Goal: Register for event/course

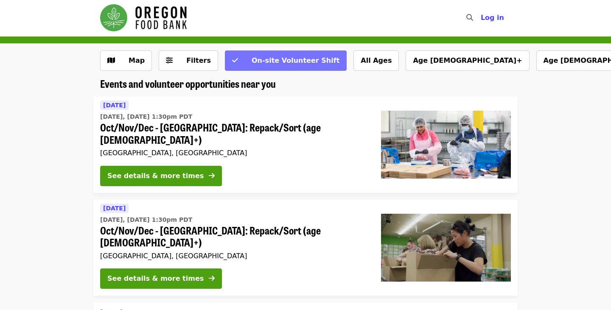
scroll to position [1, 0]
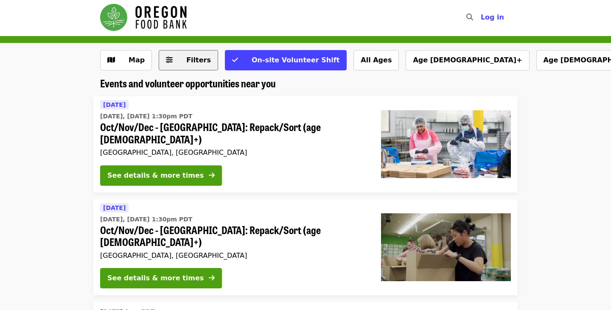
click at [188, 60] on span "Filters" at bounding box center [198, 60] width 25 height 8
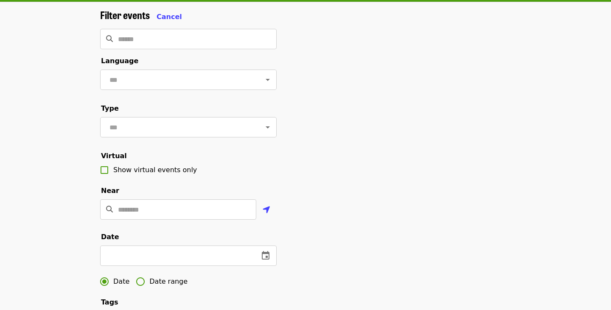
scroll to position [48, 0]
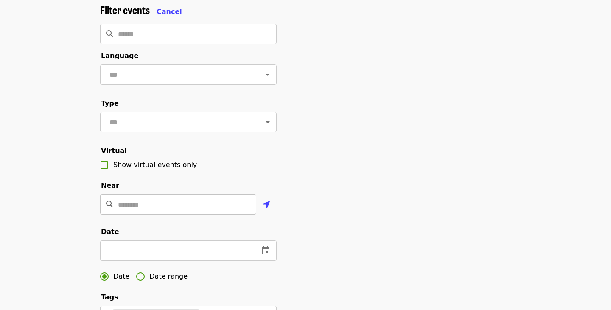
click at [146, 207] on input "Location" at bounding box center [187, 204] width 138 height 20
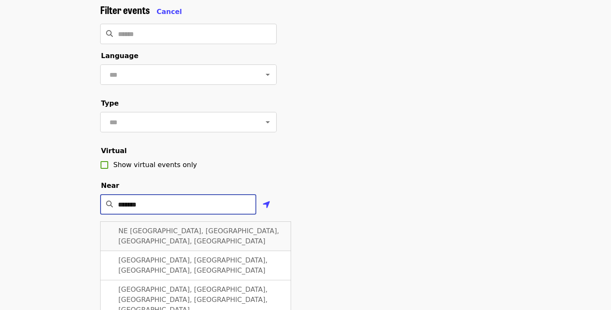
click at [152, 234] on span "NE Portland DEQ Test Station, Northeast 33rd Drive, Portland, OR, USA" at bounding box center [198, 236] width 161 height 18
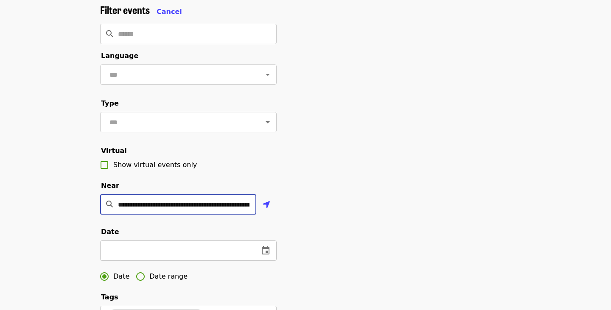
type input "**********"
click at [142, 246] on input "text" at bounding box center [176, 251] width 152 height 20
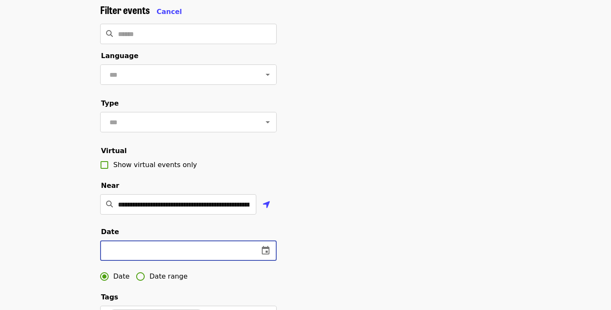
click at [264, 248] on icon "change date" at bounding box center [266, 250] width 8 height 8
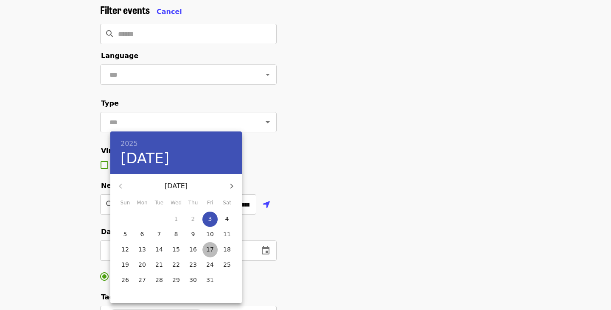
click at [211, 248] on p "17" at bounding box center [210, 249] width 8 height 8
type input "**********"
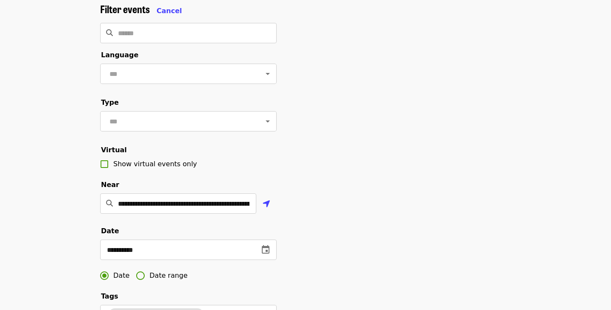
click at [331, 217] on div "**********" at bounding box center [305, 239] width 425 height 473
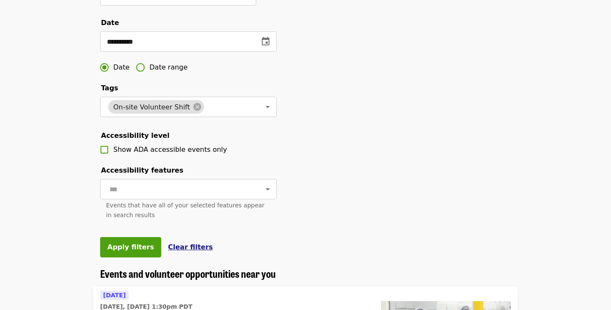
scroll to position [258, 0]
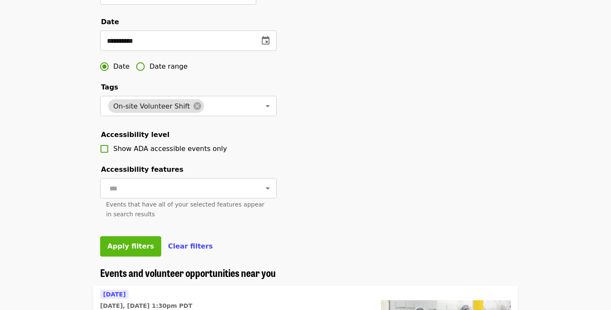
click at [137, 248] on span "Apply filters" at bounding box center [130, 246] width 47 height 8
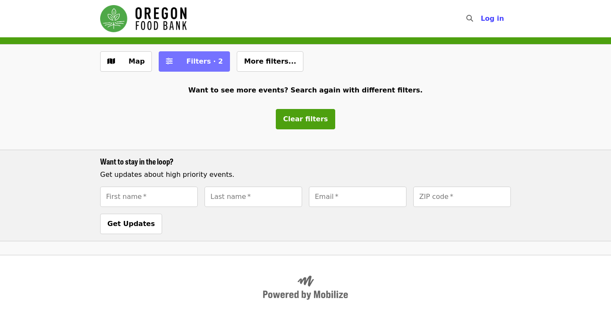
click at [188, 56] on span "Filters · 2" at bounding box center [200, 61] width 45 height 10
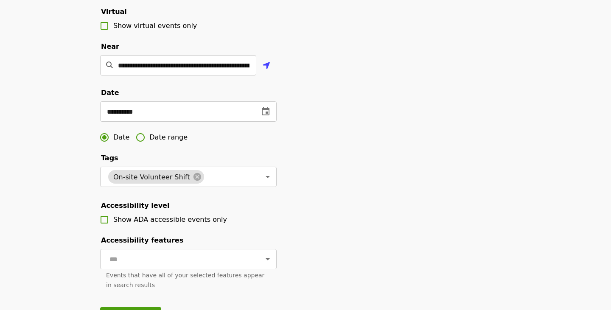
scroll to position [144, 0]
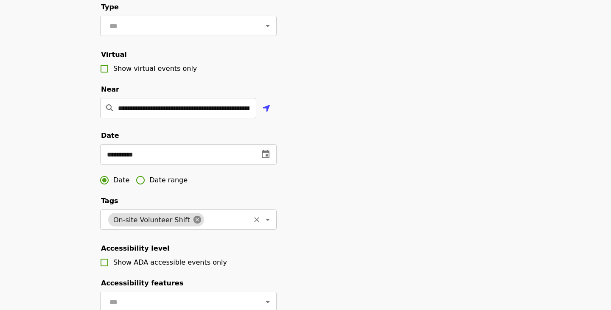
click at [194, 220] on icon at bounding box center [198, 220] width 8 height 8
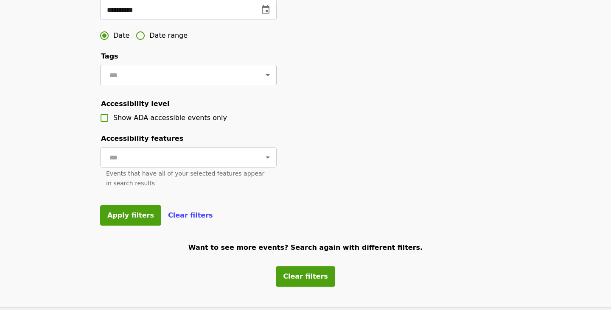
scroll to position [299, 0]
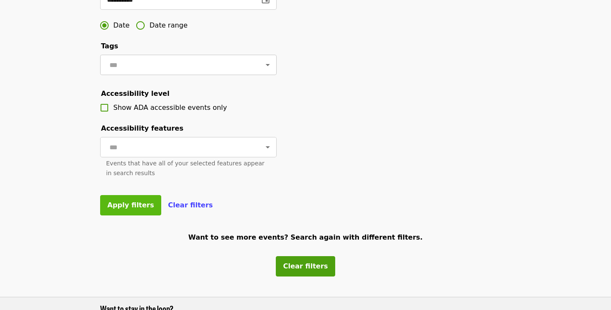
click at [134, 206] on span "Apply filters" at bounding box center [130, 205] width 47 height 8
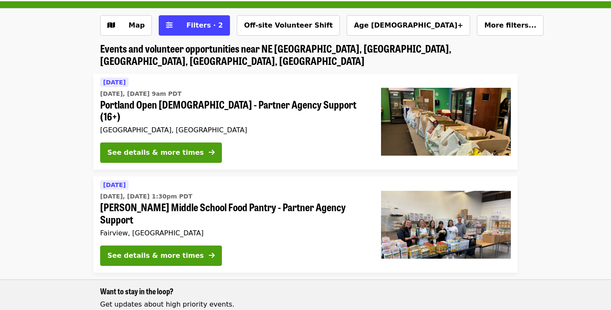
scroll to position [0, 0]
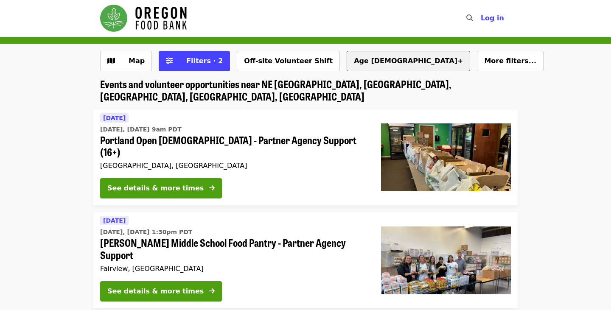
click at [347, 68] on button "Age [DEMOGRAPHIC_DATA]+" at bounding box center [409, 61] width 124 height 20
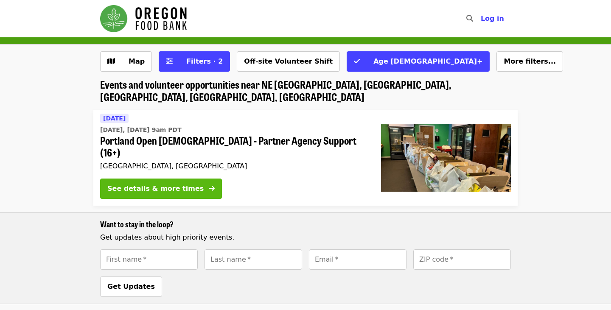
scroll to position [0, 0]
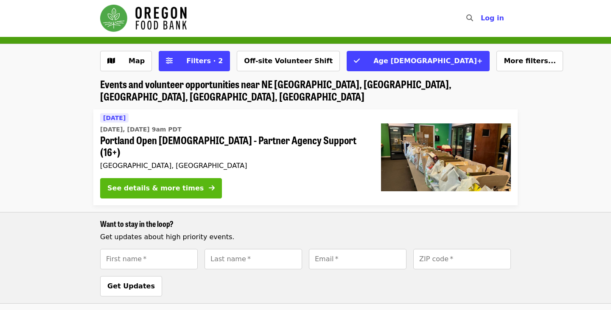
click at [209, 184] on icon "arrow-right icon" at bounding box center [212, 188] width 6 height 8
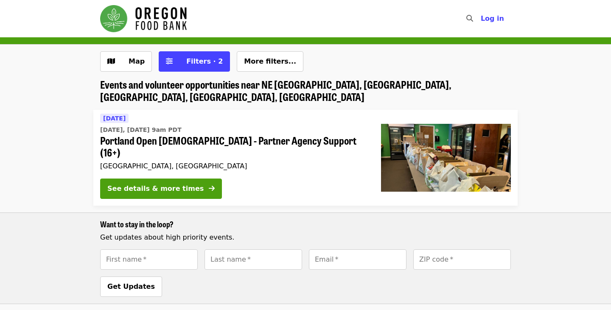
scroll to position [0, 0]
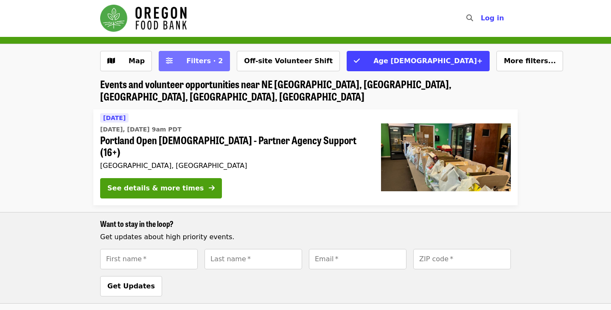
click at [186, 59] on span "Filters · 2" at bounding box center [204, 61] width 37 height 8
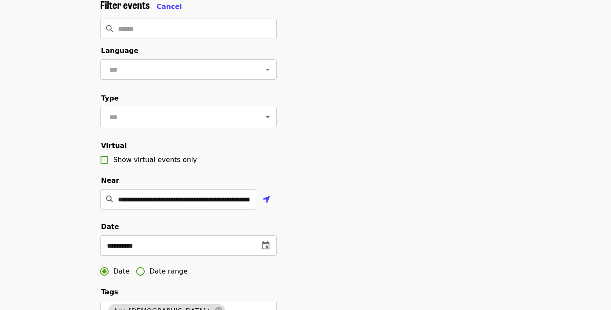
scroll to position [54, 0]
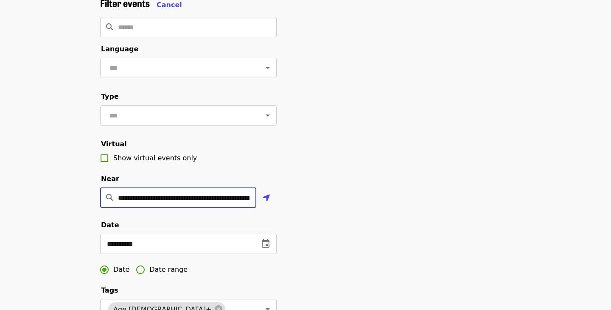
click at [184, 199] on input "**********" at bounding box center [187, 198] width 138 height 20
drag, startPoint x: 119, startPoint y: 200, endPoint x: 358, endPoint y: 205, distance: 238.3
click at [358, 205] on div "**********" at bounding box center [305, 233] width 425 height 473
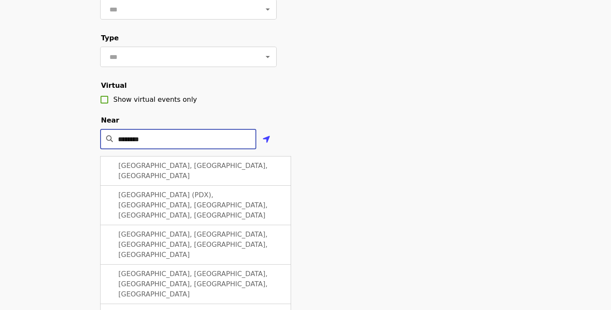
scroll to position [115, 0]
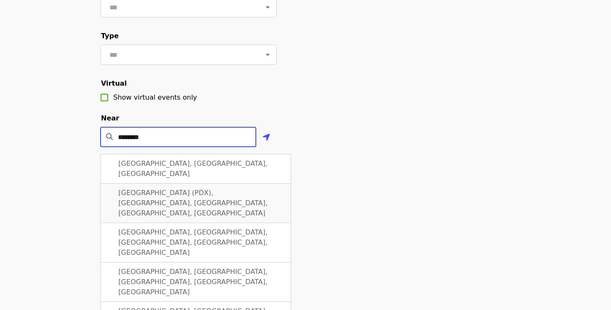
click at [251, 186] on div "Portland International Airport (PDX), Northeast Airport Way, Portland, OR, USA" at bounding box center [195, 203] width 191 height 39
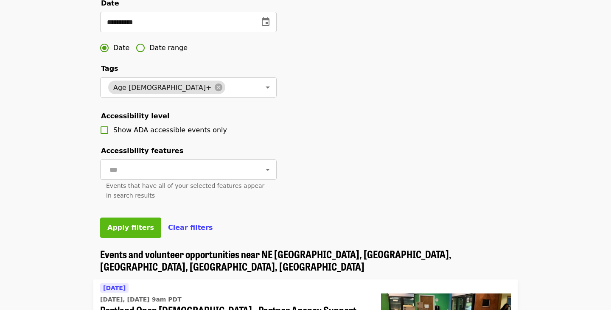
scroll to position [277, 0]
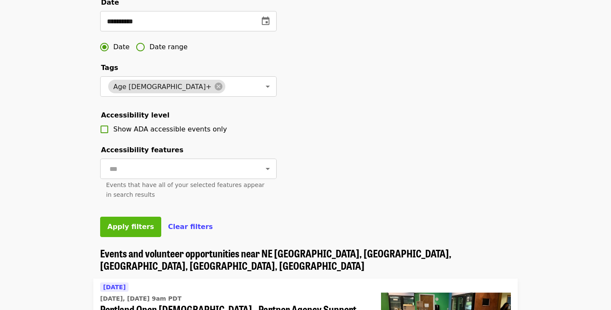
type input "**********"
click at [126, 224] on span "Apply filters" at bounding box center [130, 227] width 47 height 8
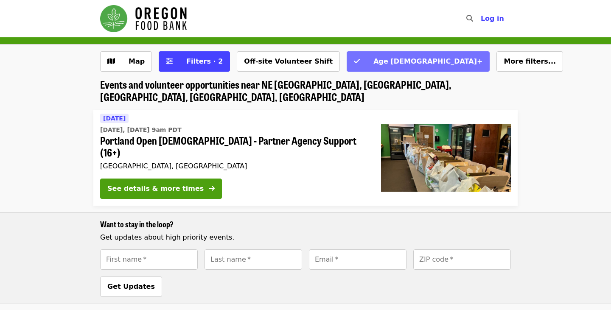
click at [347, 54] on button "Age [DEMOGRAPHIC_DATA]+" at bounding box center [418, 61] width 143 height 20
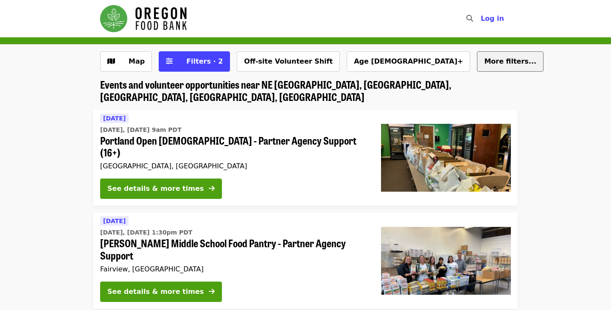
click at [485, 61] on span "More filters..." at bounding box center [511, 61] width 52 height 8
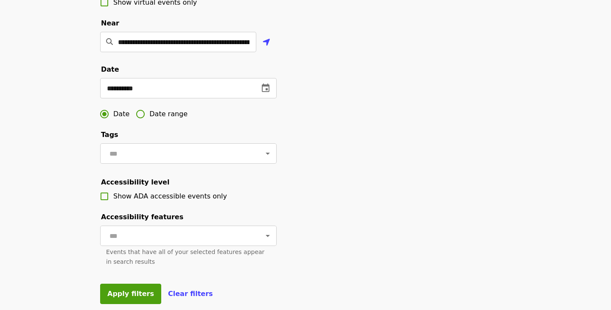
scroll to position [211, 0]
click at [120, 295] on span "Apply filters" at bounding box center [130, 294] width 47 height 8
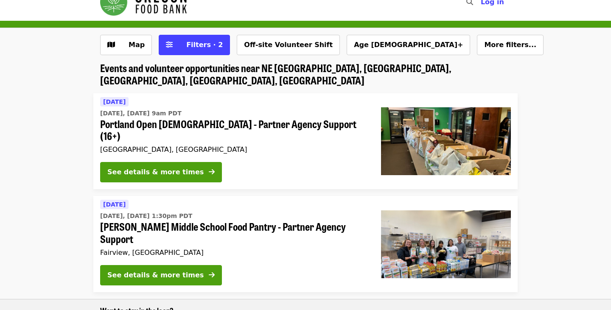
scroll to position [0, 0]
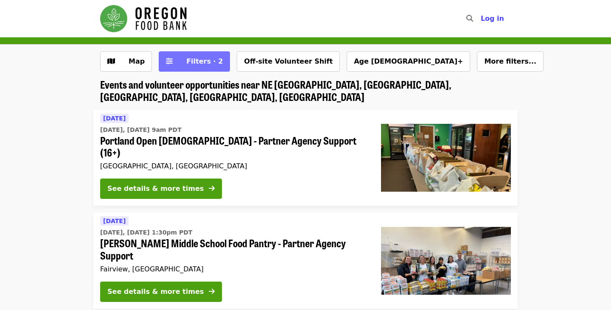
click at [191, 64] on span "Filters · 2" at bounding box center [204, 61] width 37 height 8
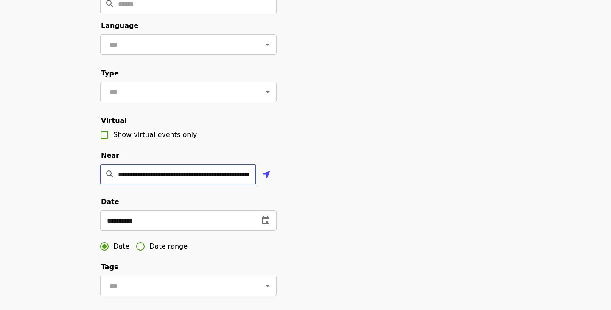
scroll to position [0, 77]
drag, startPoint x: 120, startPoint y: 175, endPoint x: 330, endPoint y: 170, distance: 210.2
click at [330, 170] on div "**********" at bounding box center [305, 210] width 425 height 473
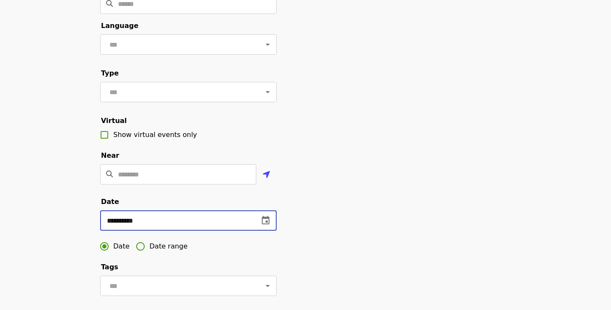
scroll to position [0, 0]
click at [226, 221] on input "**********" at bounding box center [176, 221] width 152 height 20
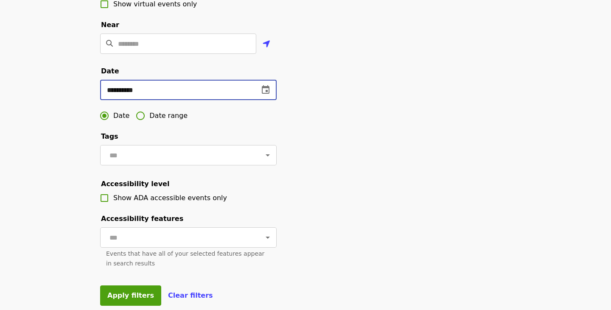
scroll to position [220, 0]
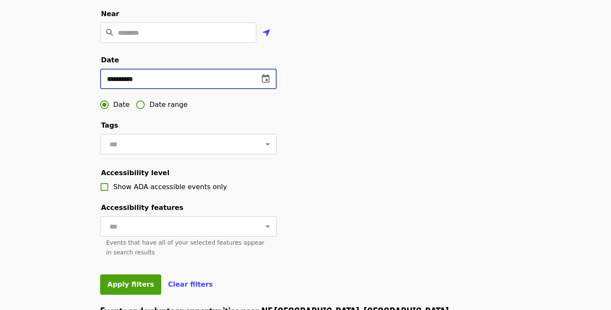
click at [366, 153] on div "**********" at bounding box center [305, 68] width 425 height 473
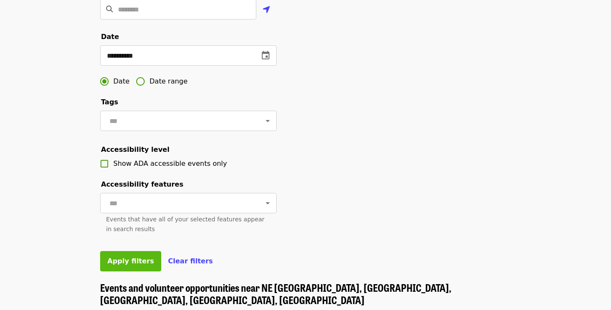
scroll to position [243, 0]
click at [137, 265] on span "Apply filters" at bounding box center [130, 261] width 47 height 8
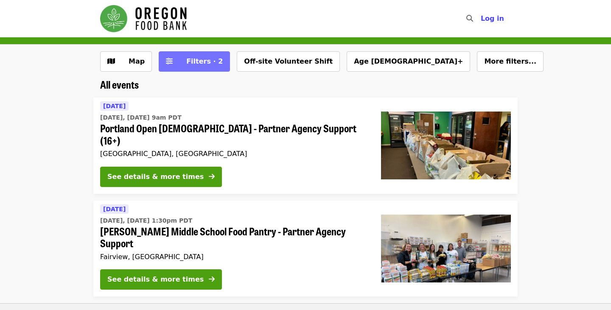
click at [197, 63] on span "Filters · 2" at bounding box center [204, 61] width 37 height 8
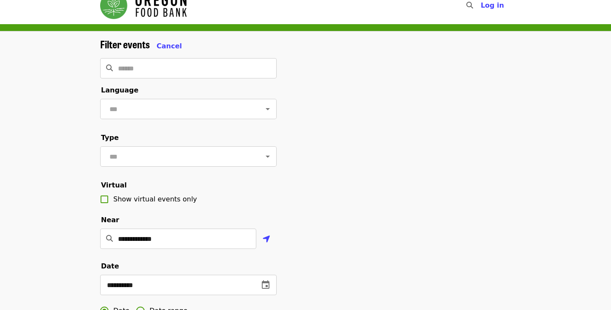
scroll to position [34, 0]
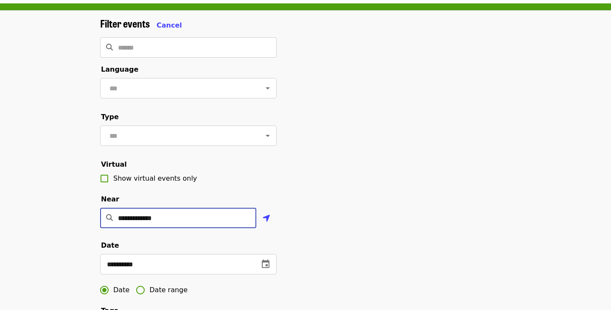
drag, startPoint x: 180, startPoint y: 214, endPoint x: 86, endPoint y: 213, distance: 93.4
click at [86, 213] on div "**********" at bounding box center [305, 251] width 611 height 480
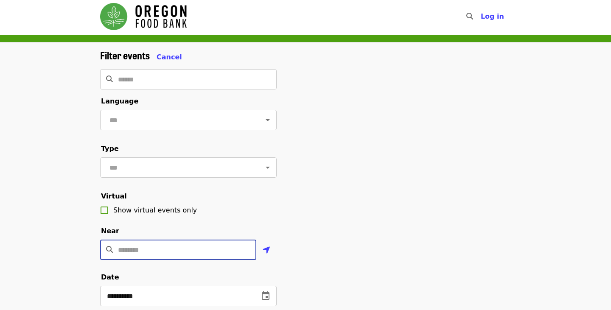
scroll to position [0, 0]
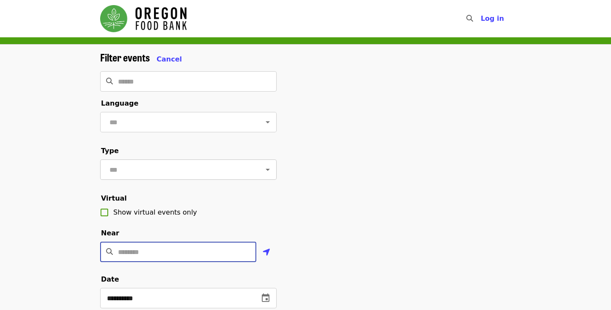
click at [167, 163] on input "text" at bounding box center [178, 170] width 142 height 16
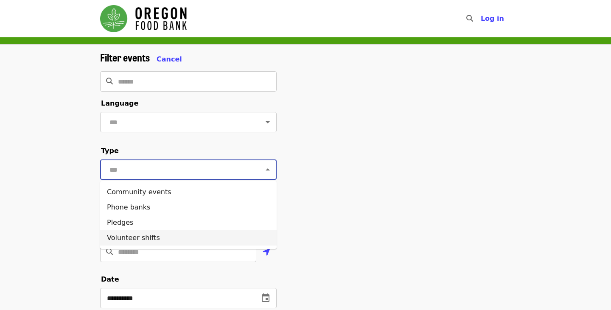
click at [131, 237] on li "Volunteer shifts" at bounding box center [188, 238] width 177 height 15
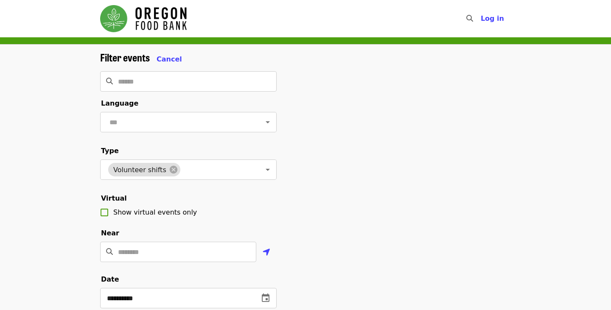
click at [386, 197] on div "**********" at bounding box center [305, 287] width 425 height 473
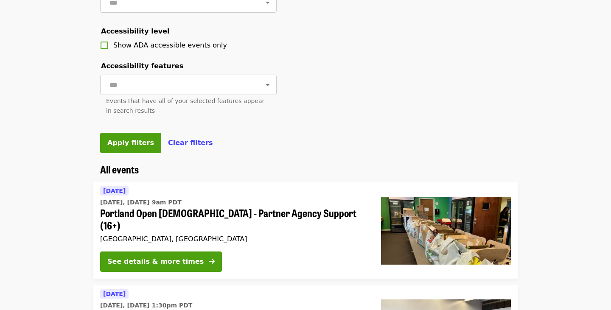
scroll to position [362, 0]
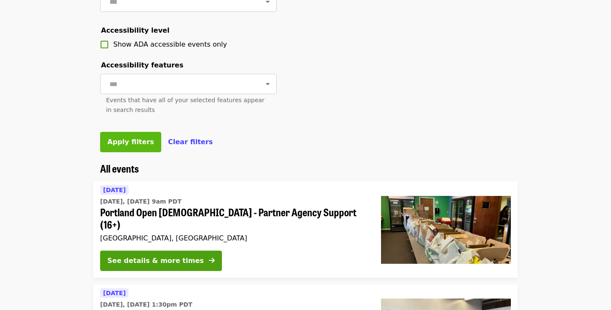
click at [124, 140] on span "Apply filters" at bounding box center [130, 142] width 47 height 8
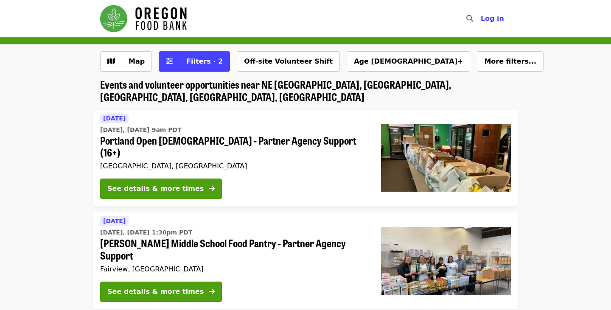
click at [163, 23] on img "Main navigation" at bounding box center [143, 18] width 87 height 27
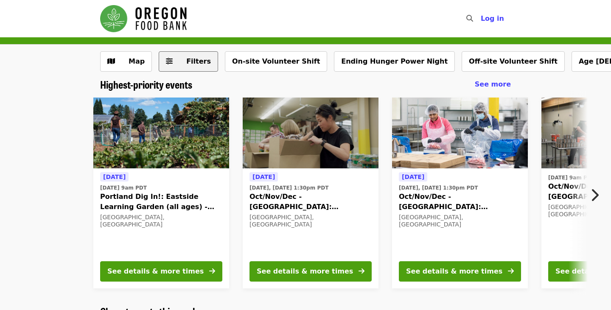
click at [186, 63] on span "Filters" at bounding box center [198, 61] width 25 height 8
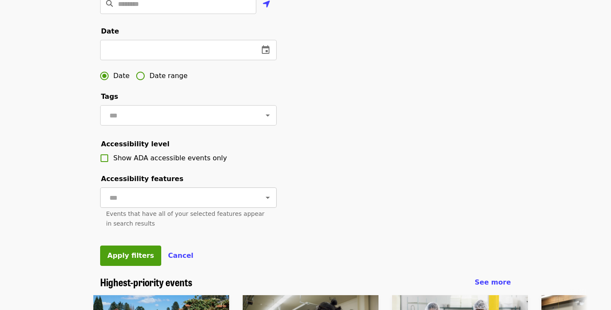
scroll to position [242, 0]
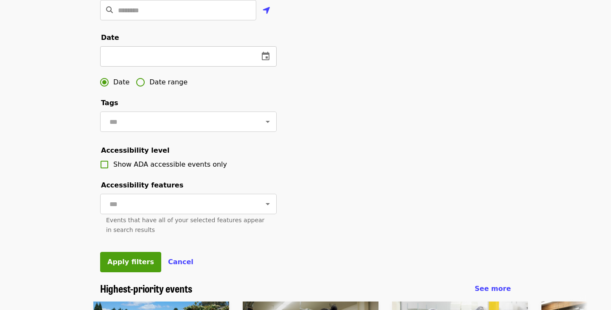
click at [263, 55] on icon "change date" at bounding box center [266, 56] width 10 height 10
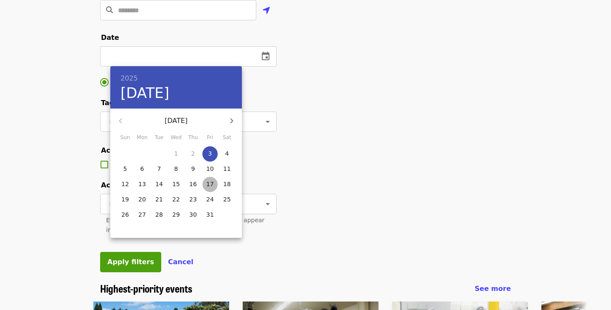
click at [209, 182] on p "17" at bounding box center [210, 184] width 8 height 8
type input "**********"
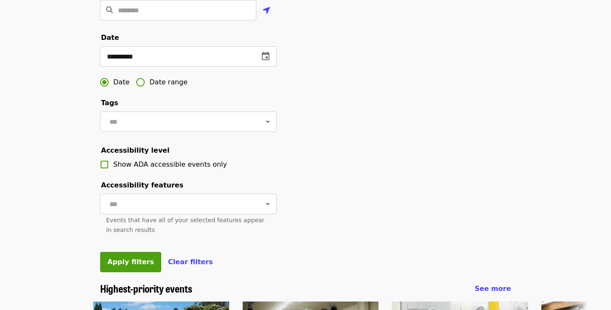
click at [284, 73] on div "**********" at bounding box center [305, 45] width 425 height 473
click at [131, 258] on span "Apply filters" at bounding box center [130, 262] width 47 height 8
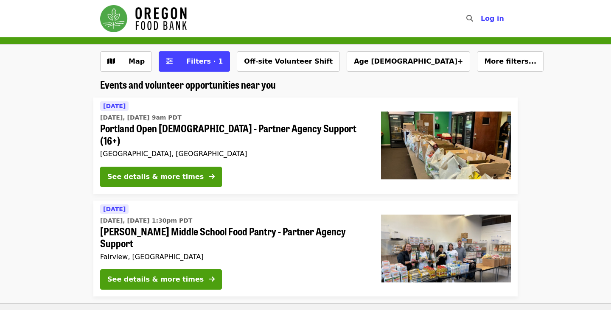
click at [152, 14] on img "Main navigation" at bounding box center [143, 18] width 87 height 27
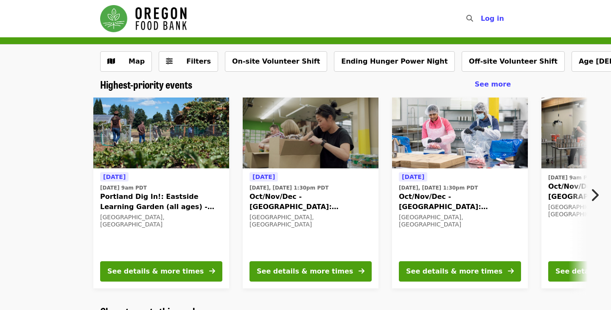
click at [42, 193] on div "Tomorrow Tue, Oct 7 @ 9am PDT Portland Dig In!: Eastside Learning Garden (all a…" at bounding box center [302, 193] width 676 height 205
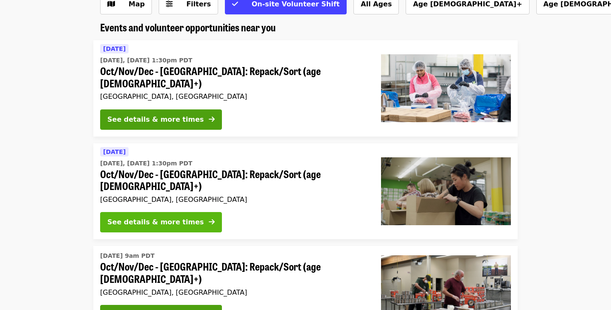
scroll to position [58, 0]
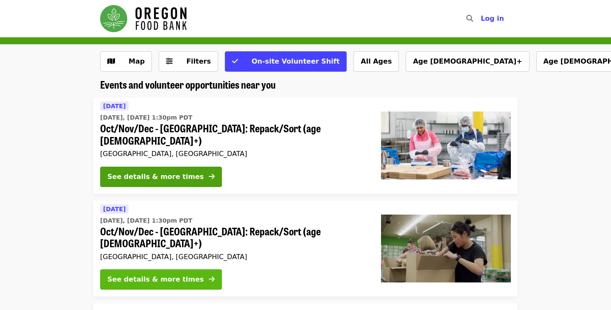
click at [153, 275] on div "See details & more times" at bounding box center [155, 280] width 96 height 10
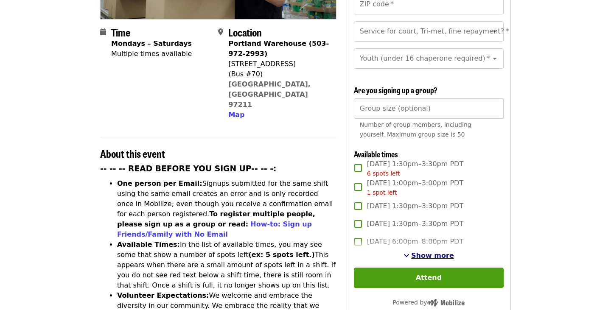
click at [439, 252] on span "Show more" at bounding box center [432, 256] width 43 height 8
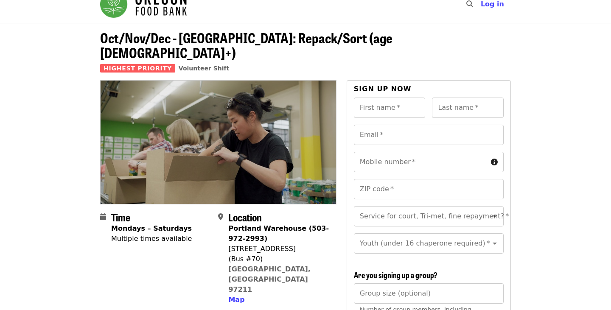
scroll to position [4, 0]
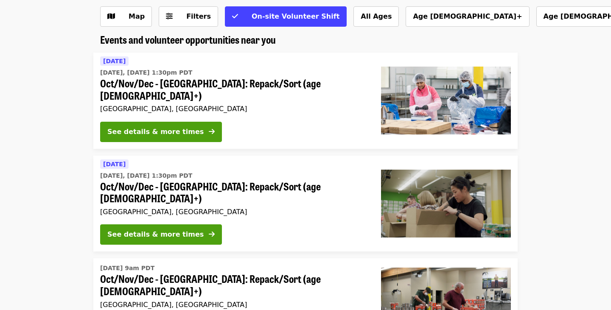
scroll to position [46, 0]
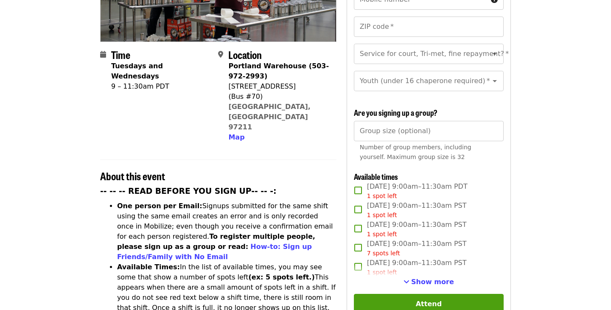
scroll to position [180, 0]
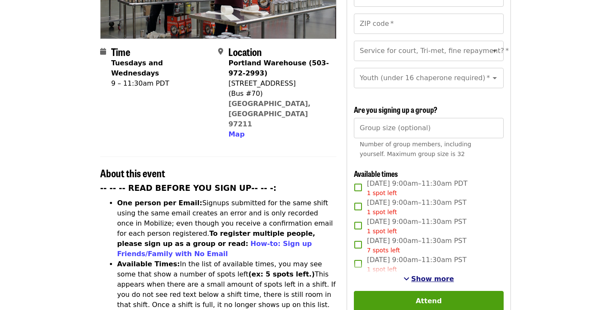
click at [441, 275] on span "Show more" at bounding box center [432, 279] width 43 height 8
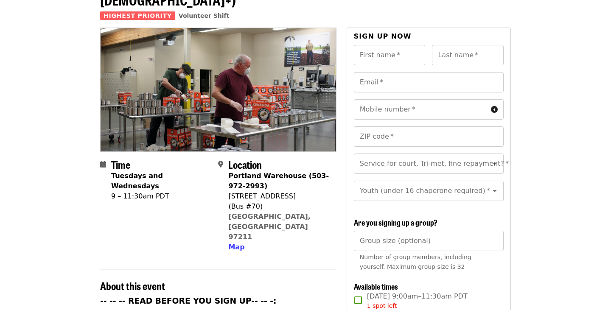
scroll to position [0, 0]
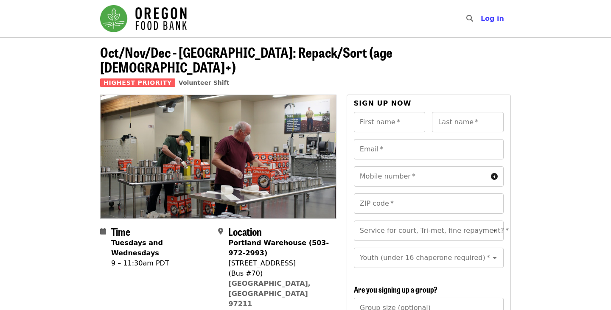
click at [147, 14] on img "Main navigation" at bounding box center [143, 18] width 87 height 27
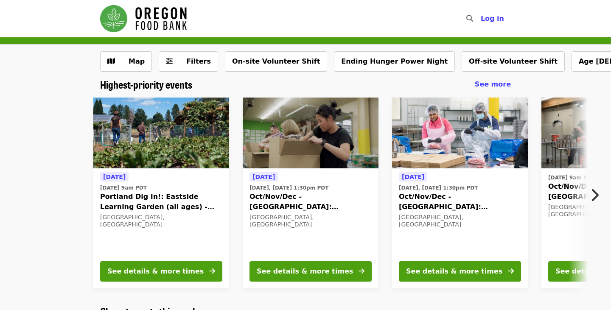
click at [173, 17] on img "Main navigation" at bounding box center [143, 18] width 87 height 27
click at [596, 193] on icon "chevron-right icon" at bounding box center [595, 195] width 8 height 16
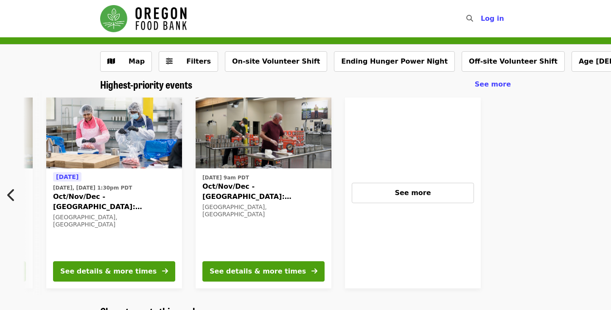
scroll to position [0, 377]
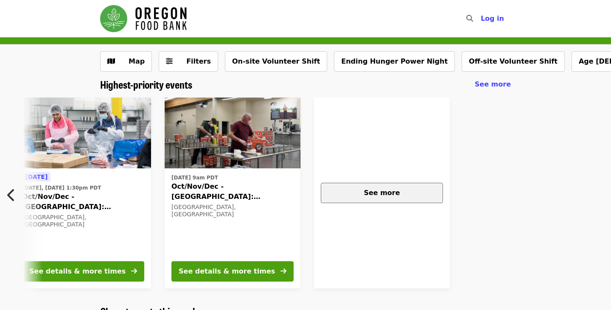
click at [411, 198] on button "See more" at bounding box center [382, 193] width 122 height 20
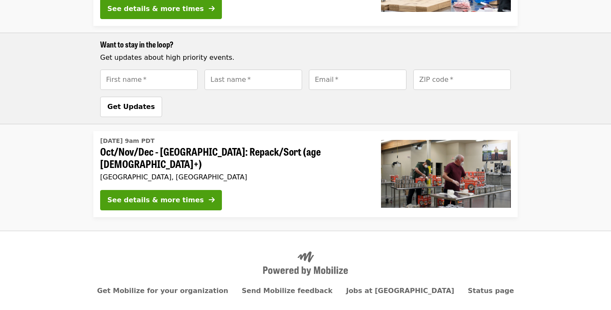
scroll to position [374, 0]
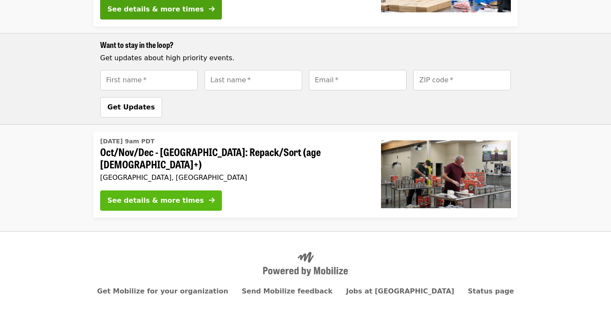
click at [209, 197] on icon "arrow-right icon" at bounding box center [212, 201] width 6 height 8
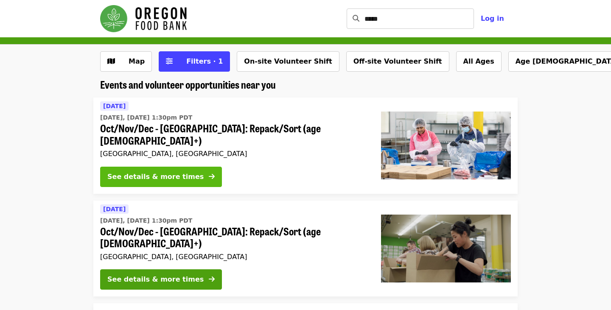
click at [160, 172] on div "See details & more times" at bounding box center [155, 177] width 96 height 10
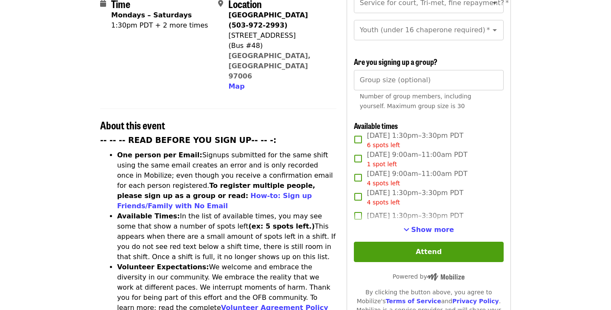
scroll to position [229, 0]
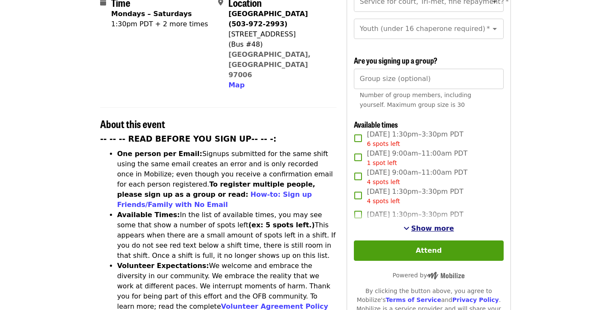
click at [441, 225] on span "Show more" at bounding box center [432, 229] width 43 height 8
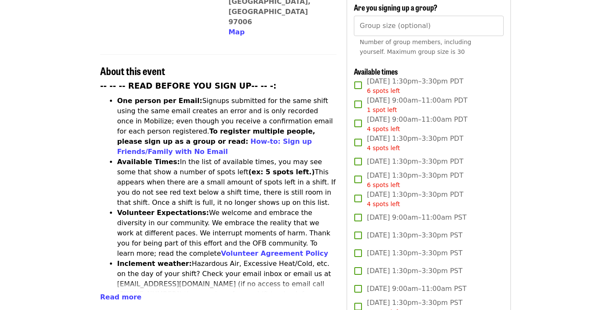
scroll to position [281, 0]
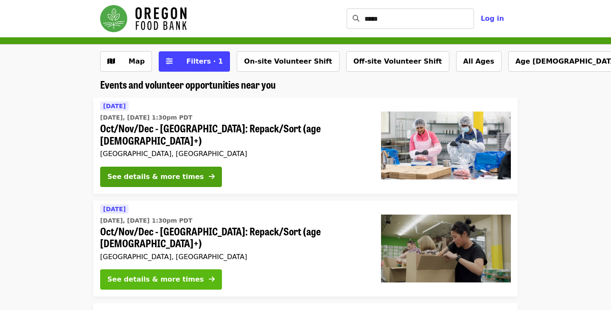
click at [209, 276] on icon "arrow-right icon" at bounding box center [212, 280] width 6 height 8
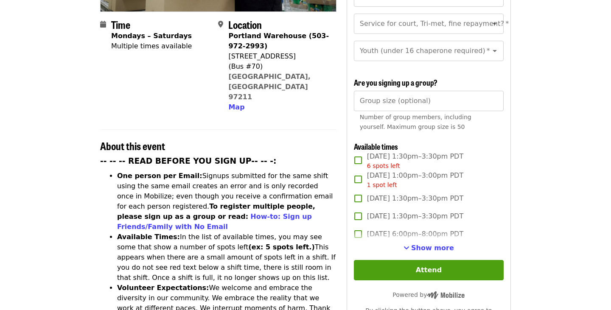
scroll to position [211, 0]
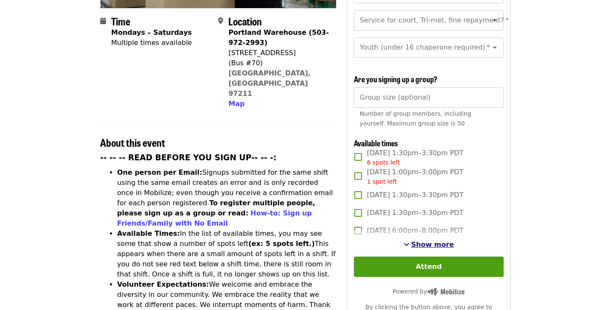
click at [435, 241] on span "Show more" at bounding box center [432, 245] width 43 height 8
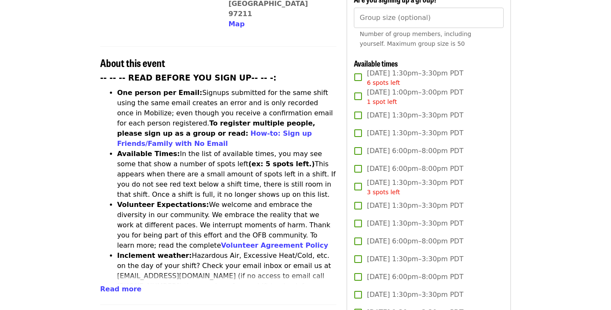
scroll to position [0, 0]
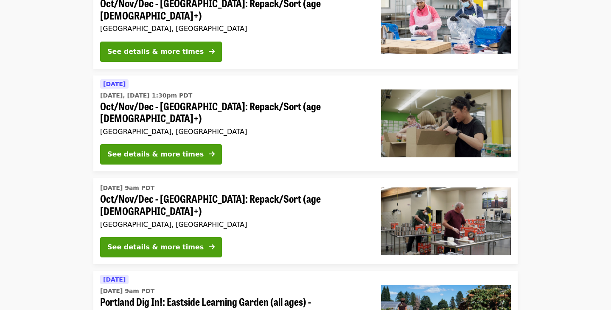
scroll to position [124, 0]
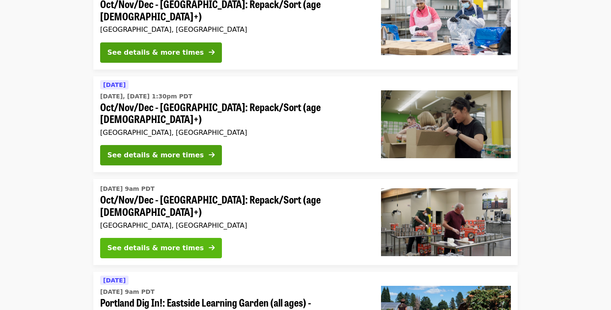
click at [166, 238] on button "See details & more times" at bounding box center [161, 248] width 122 height 20
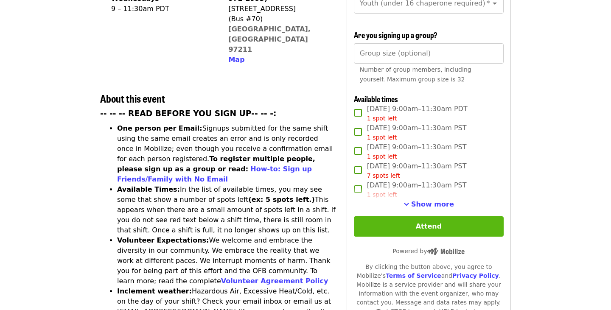
click at [439, 217] on button "Attend" at bounding box center [429, 227] width 150 height 20
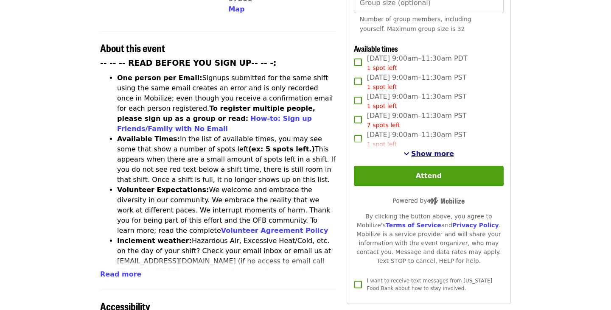
scroll to position [306, 0]
click at [430, 149] on span "Show more" at bounding box center [432, 153] width 43 height 8
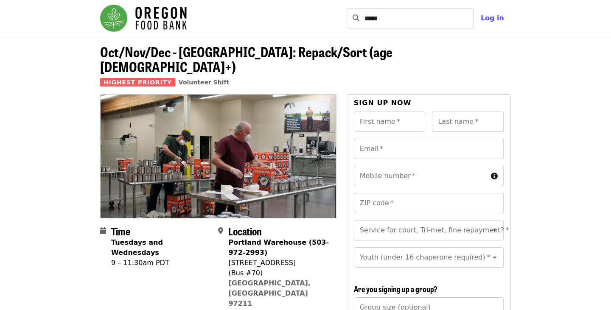
scroll to position [0, 0]
